Goal: Find contact information: Find contact information

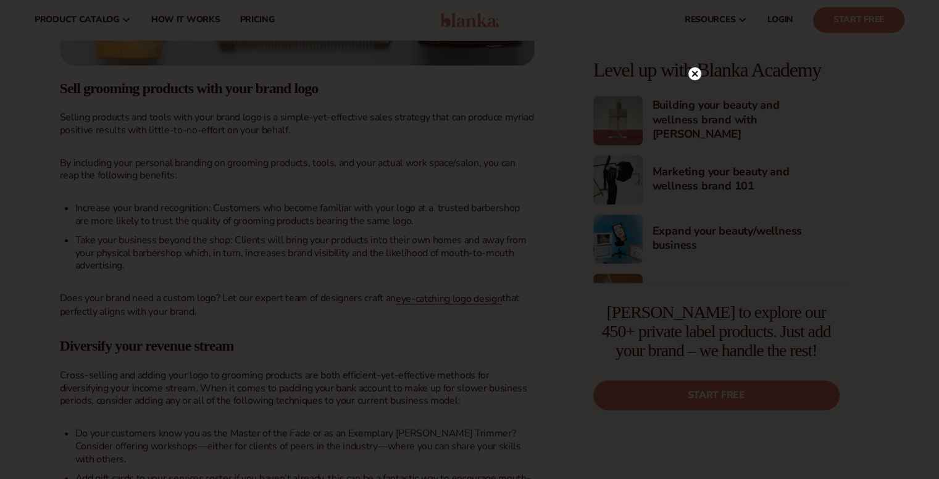
scroll to position [1790, 0]
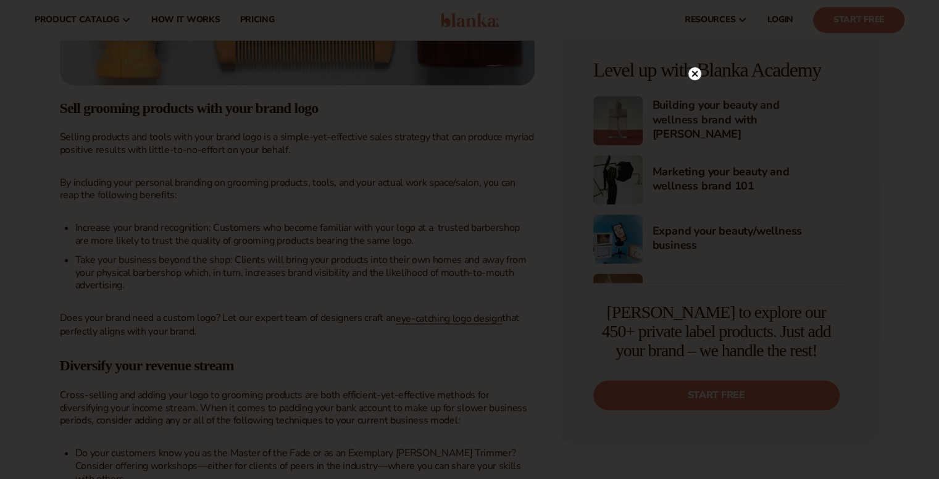
click at [695, 75] on circle at bounding box center [694, 73] width 13 height 13
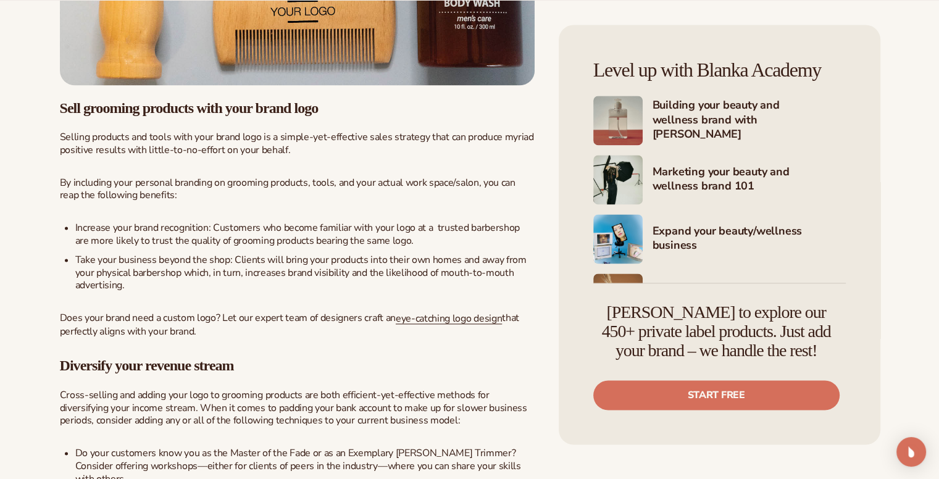
scroll to position [3553, 0]
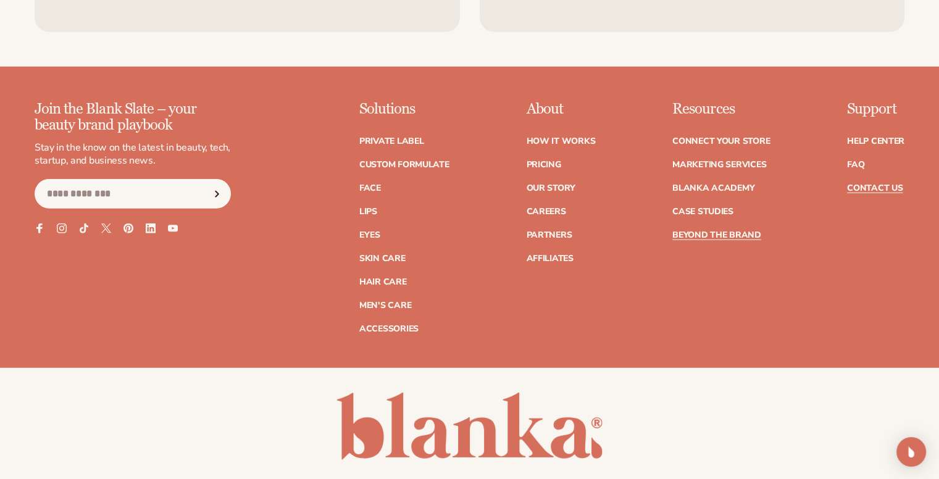
click at [862, 184] on link "Contact Us" at bounding box center [875, 188] width 56 height 9
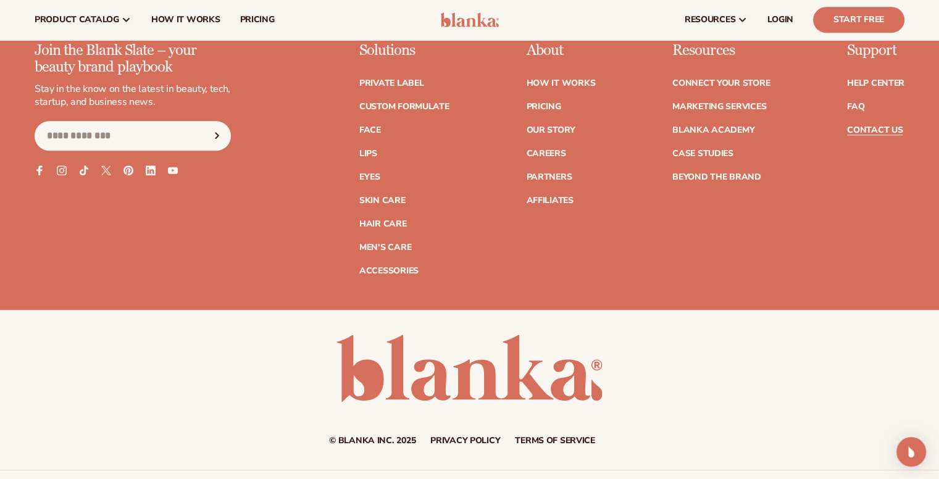
scroll to position [1091, 0]
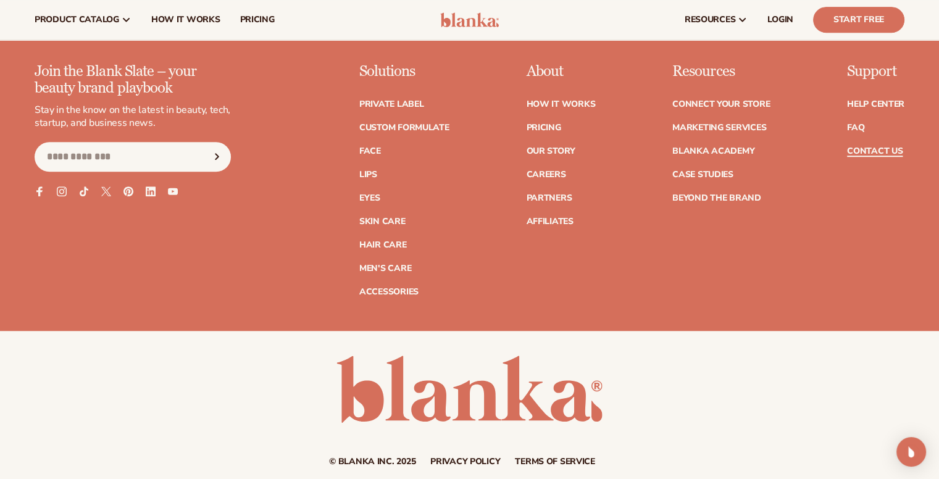
click at [889, 152] on link "Contact Us" at bounding box center [875, 151] width 56 height 9
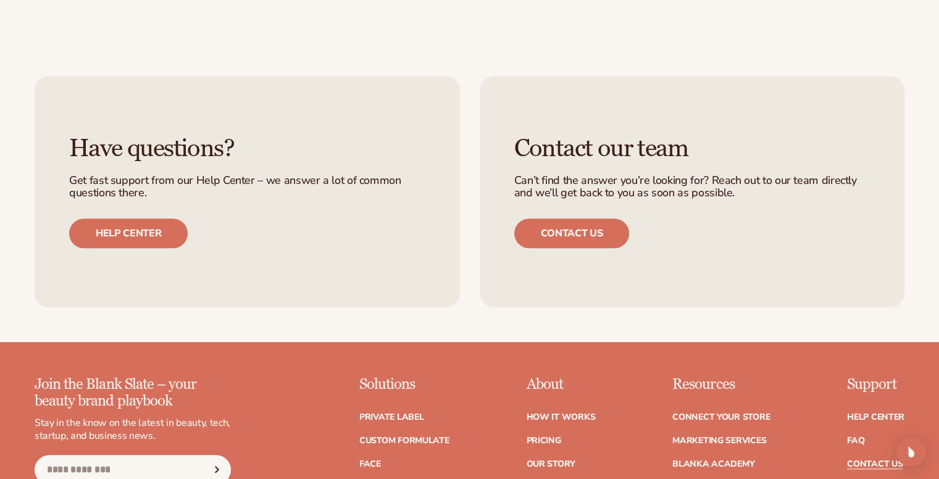
scroll to position [1111, 0]
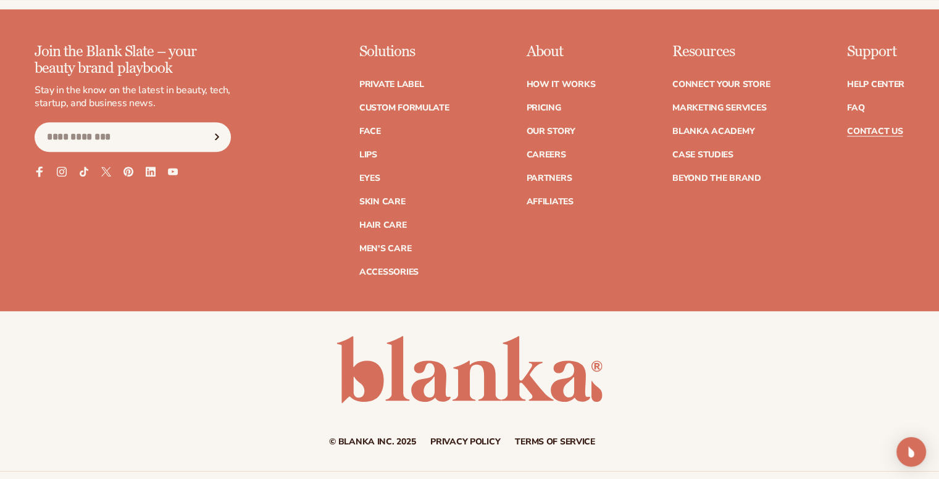
click at [41, 173] on icon at bounding box center [39, 171] width 10 height 10
click at [403, 359] on link at bounding box center [469, 369] width 266 height 67
